Goal: Information Seeking & Learning: Understand process/instructions

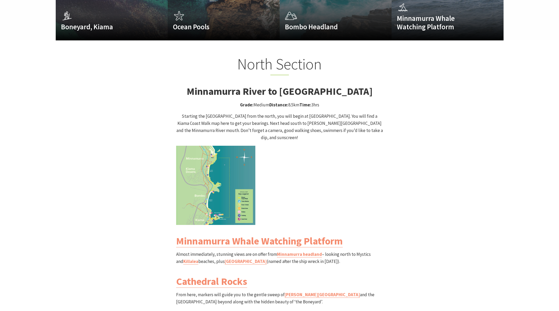
scroll to position [513, 0]
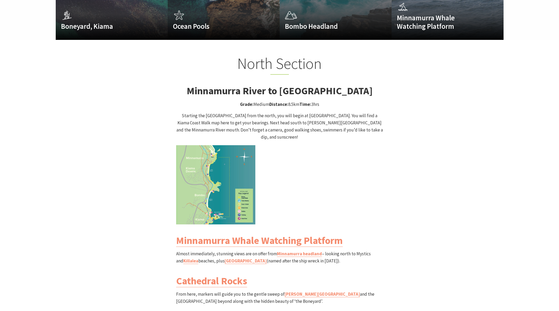
click at [210, 168] on img at bounding box center [215, 184] width 79 height 79
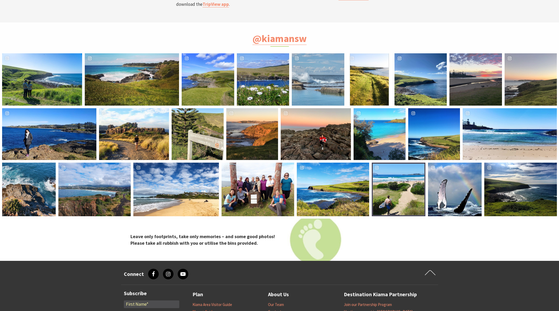
scroll to position [1897, 0]
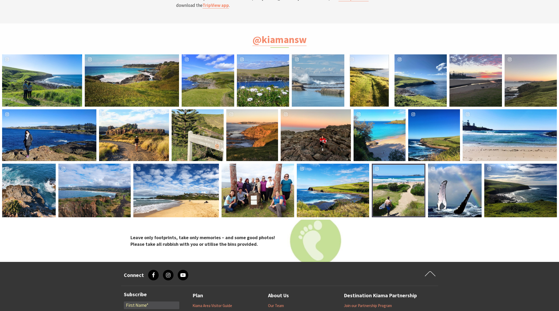
click at [212, 310] on link "Maps + Guides" at bounding box center [204, 312] width 24 height 5
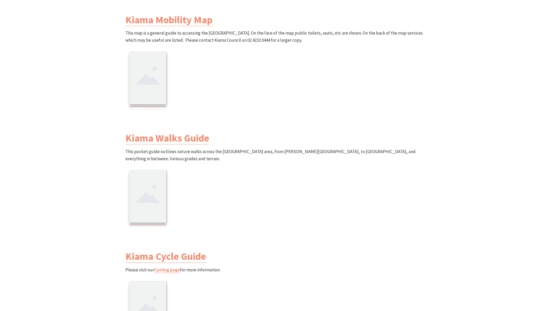
scroll to position [449, 0]
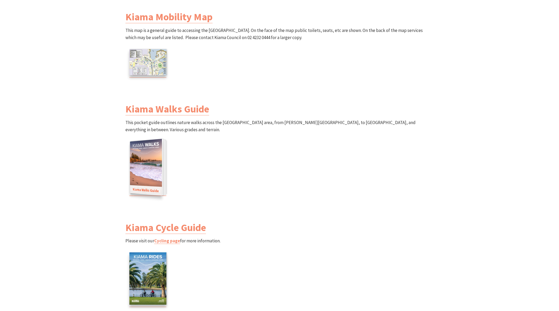
click at [144, 167] on img at bounding box center [146, 167] width 32 height 57
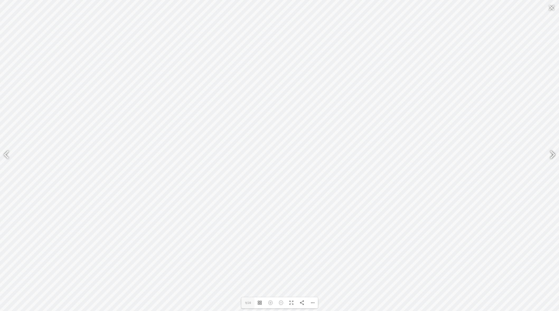
click at [549, 156] on div at bounding box center [550, 155] width 12 height 19
click at [554, 154] on div at bounding box center [550, 155] width 12 height 19
click at [552, 154] on div at bounding box center [550, 155] width 12 height 19
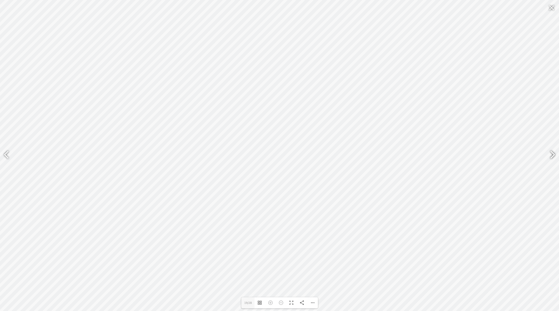
click at [552, 154] on div at bounding box center [550, 155] width 12 height 19
click at [555, 155] on div at bounding box center [550, 155] width 12 height 19
click at [556, 155] on div at bounding box center [550, 155] width 12 height 19
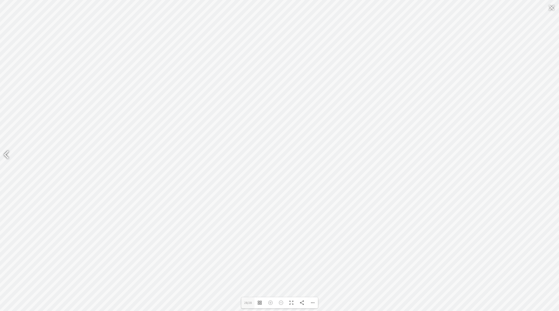
click at [6, 158] on div at bounding box center [9, 155] width 12 height 19
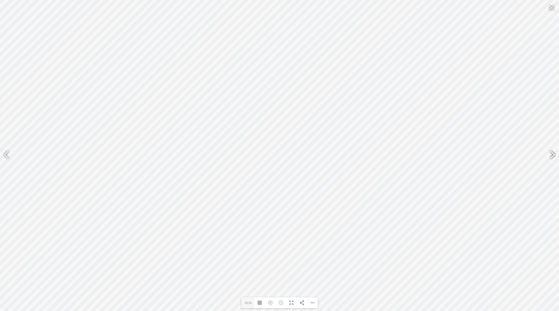
click at [557, 153] on div at bounding box center [551, 155] width 13 height 26
click at [10, 155] on div at bounding box center [9, 155] width 12 height 19
click at [9, 155] on div at bounding box center [9, 155] width 12 height 19
click at [7, 156] on div at bounding box center [9, 155] width 12 height 19
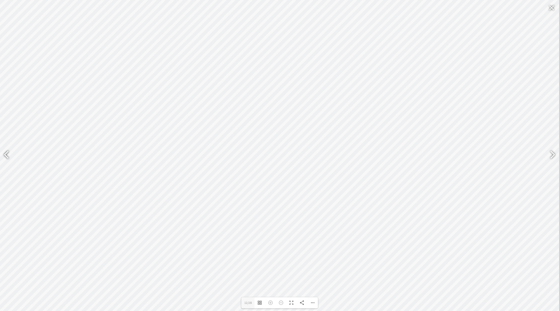
click at [6, 156] on div at bounding box center [9, 155] width 12 height 19
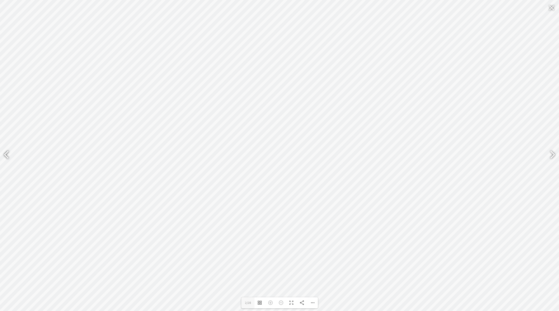
click at [6, 156] on div at bounding box center [9, 155] width 12 height 19
type input "1"
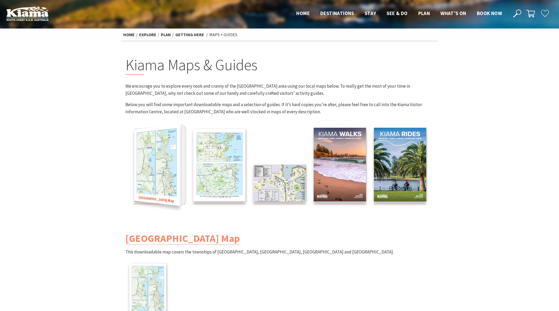
click at [142, 161] on img at bounding box center [157, 165] width 46 height 82
